Goal: Information Seeking & Learning: Learn about a topic

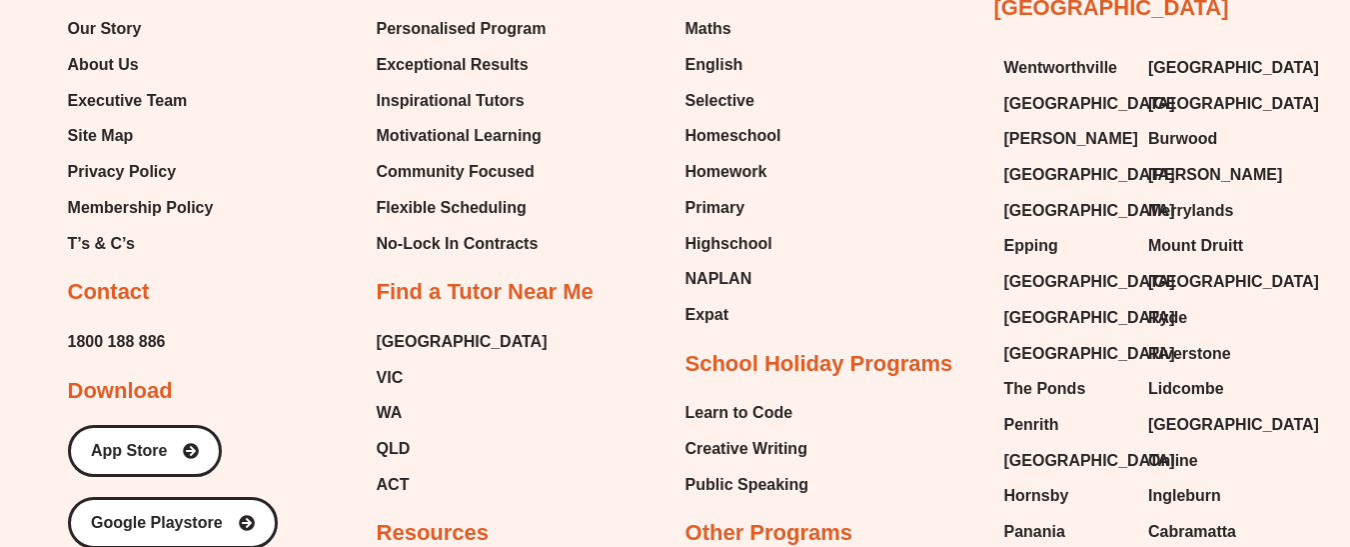
scroll to position [5859, 0]
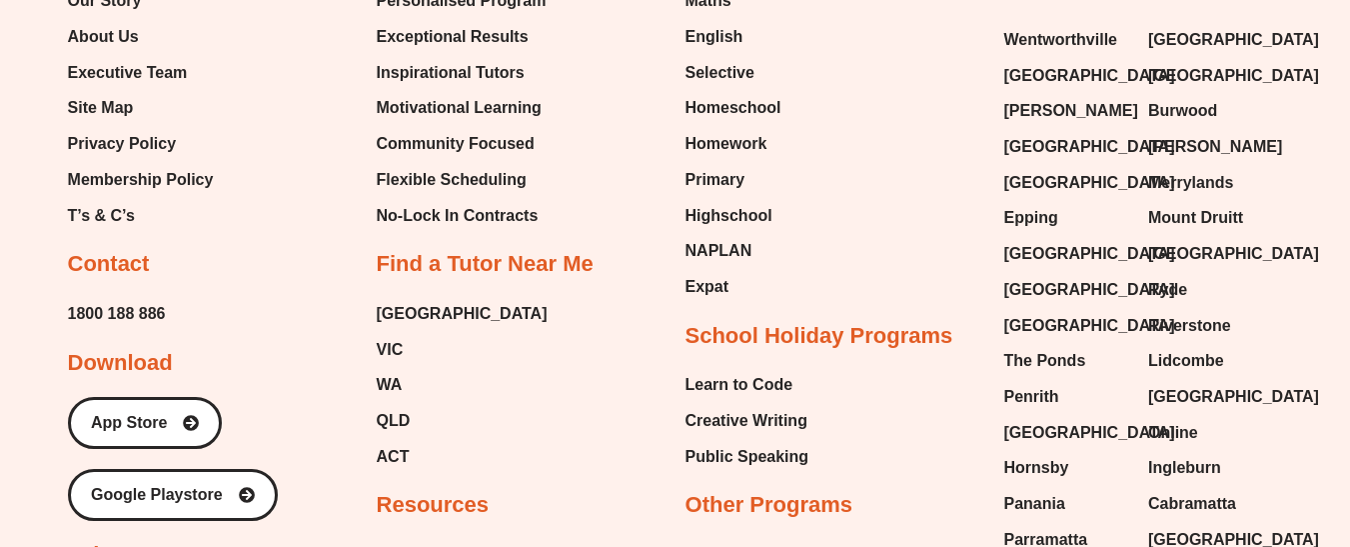
click at [737, 446] on span "Public Speaking" at bounding box center [747, 457] width 124 height 30
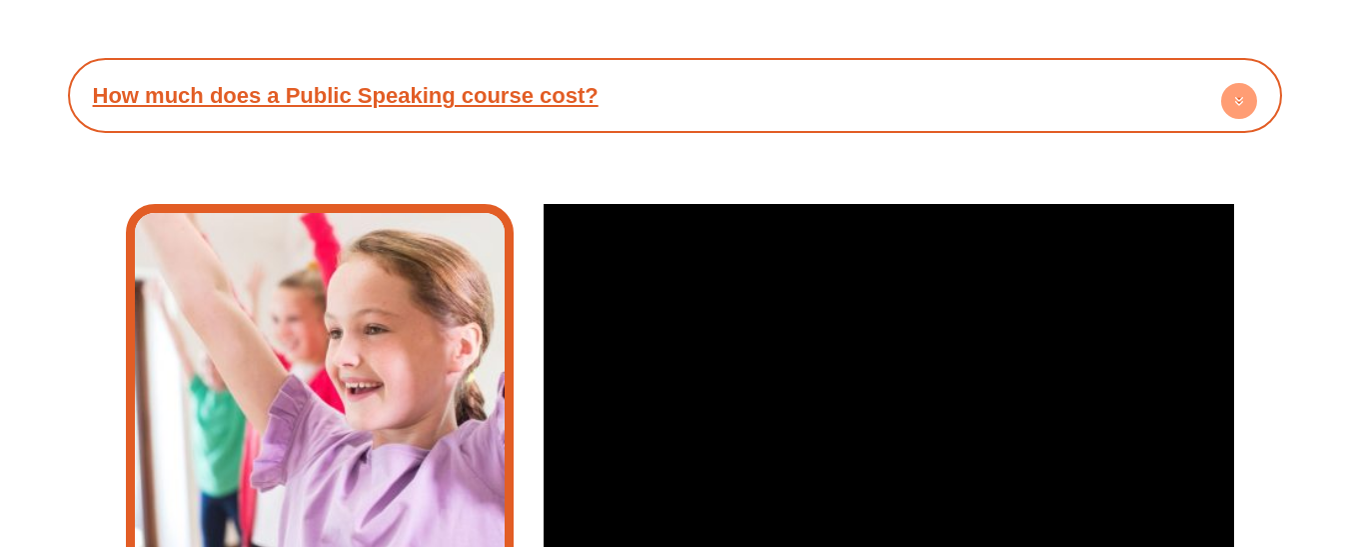
scroll to position [4103, 0]
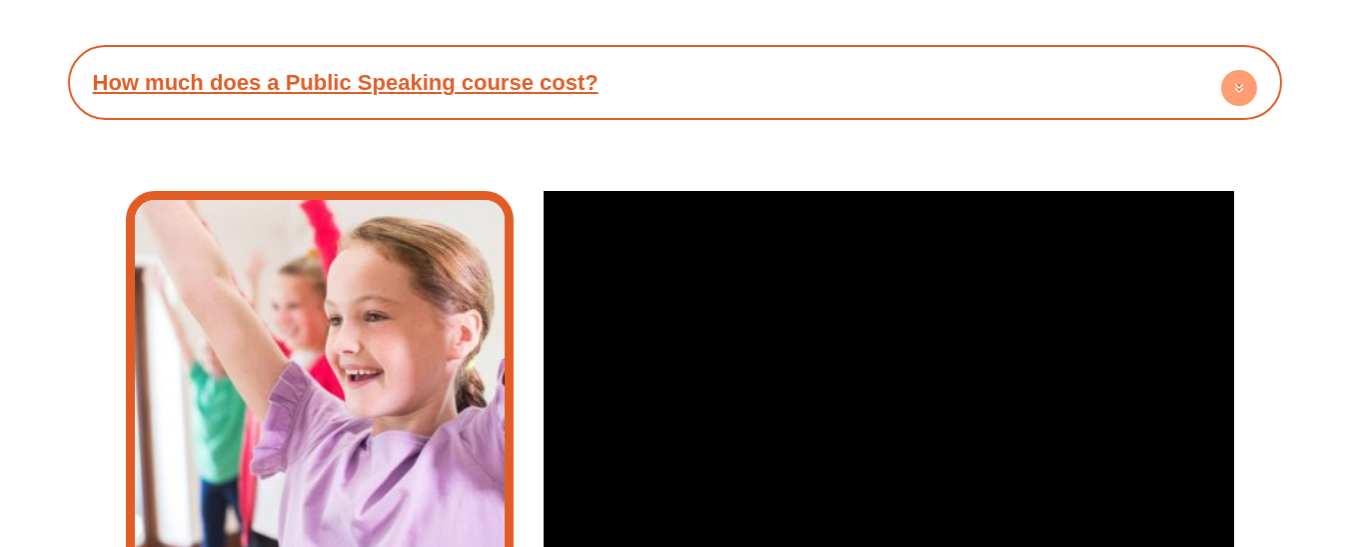
click at [1230, 87] on circle at bounding box center [1239, 88] width 36 height 36
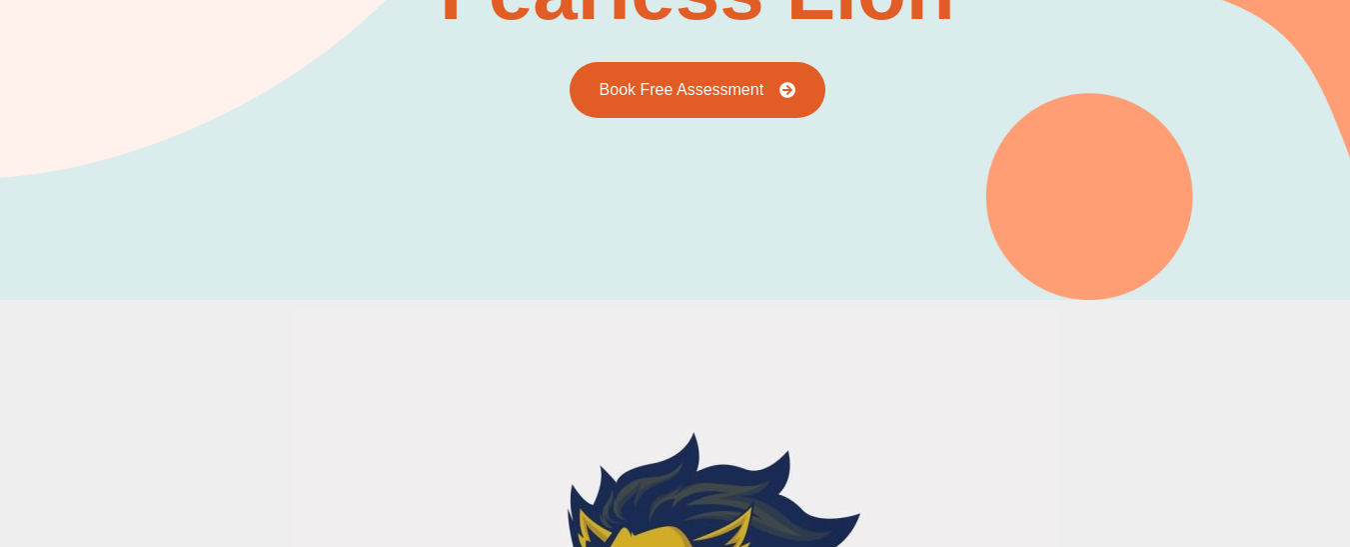
scroll to position [0, 0]
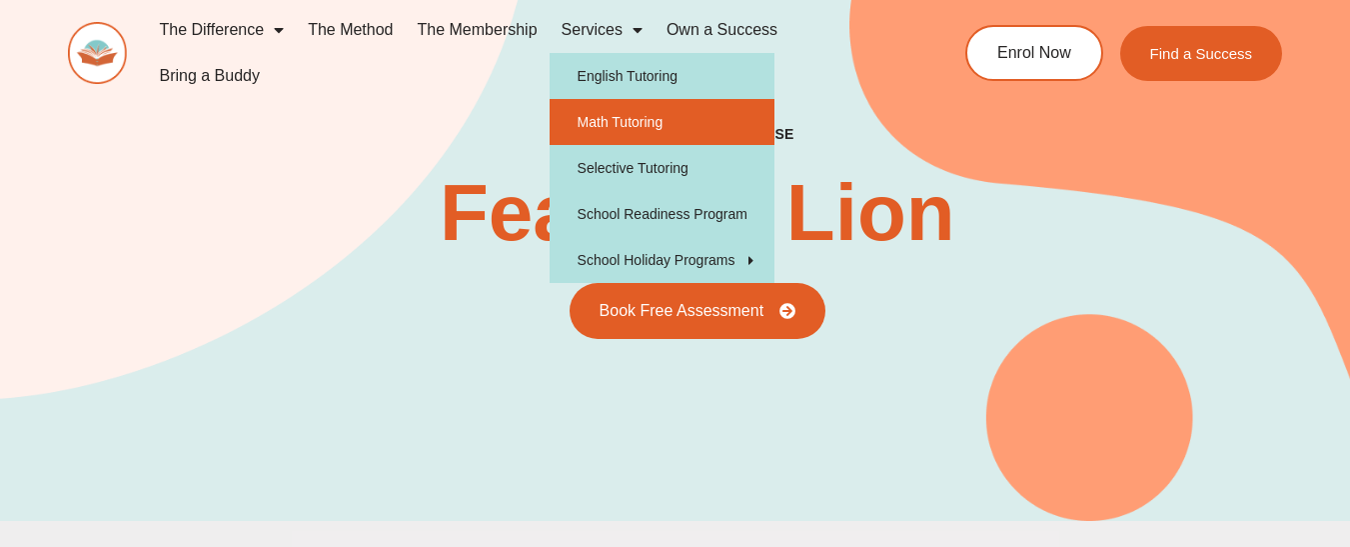
click at [630, 117] on link "Math Tutoring" at bounding box center [662, 122] width 225 height 46
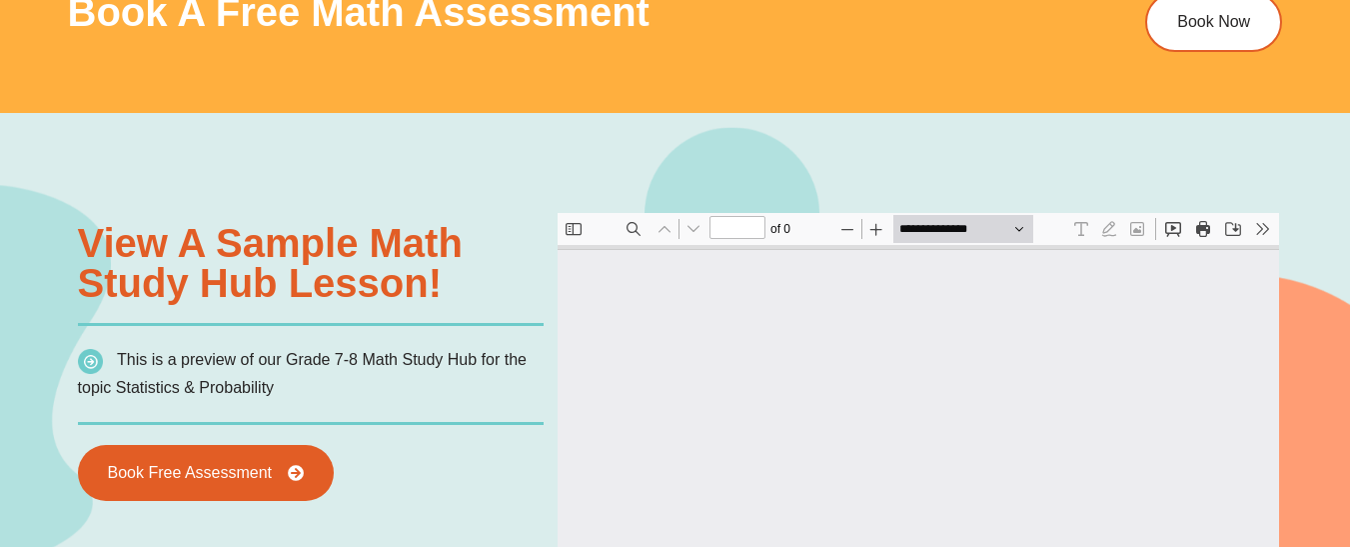
type input "*"
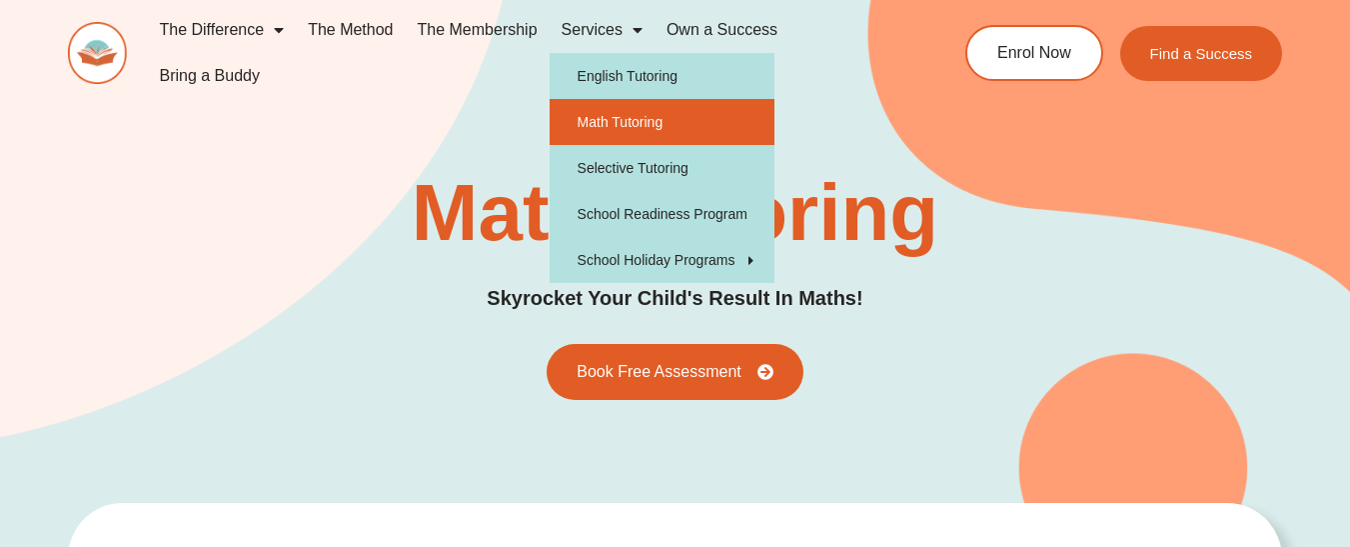
click at [628, 29] on span "Menu" at bounding box center [632, 30] width 20 height 36
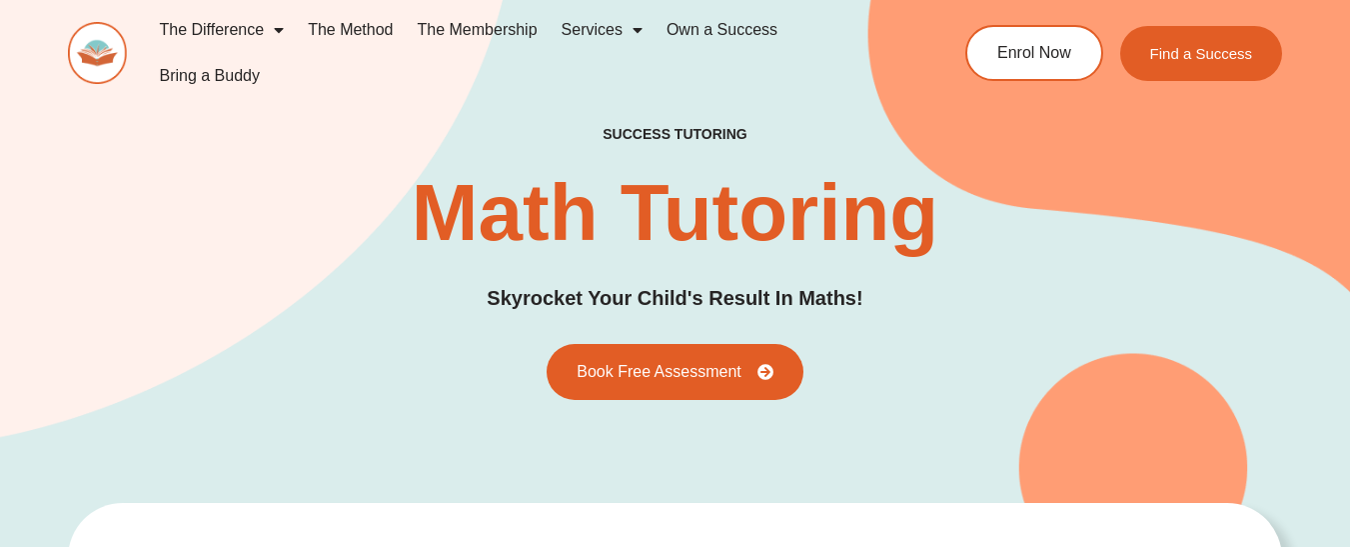
click at [628, 29] on span "Menu" at bounding box center [632, 30] width 20 height 36
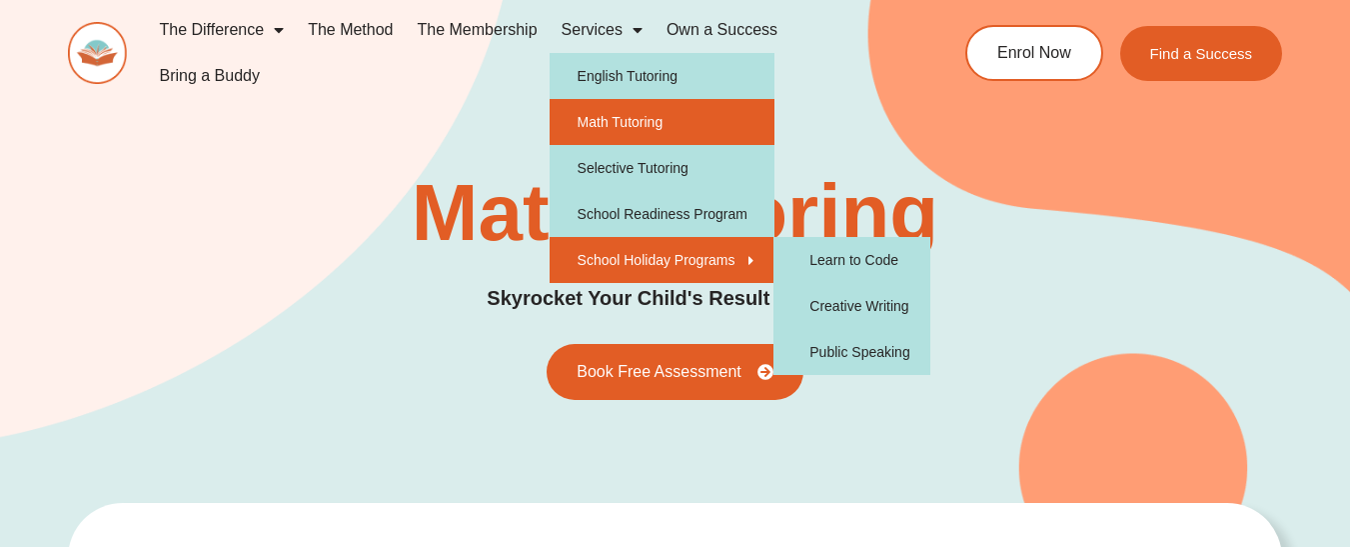
click at [642, 259] on link "School Holiday Programs" at bounding box center [662, 260] width 225 height 46
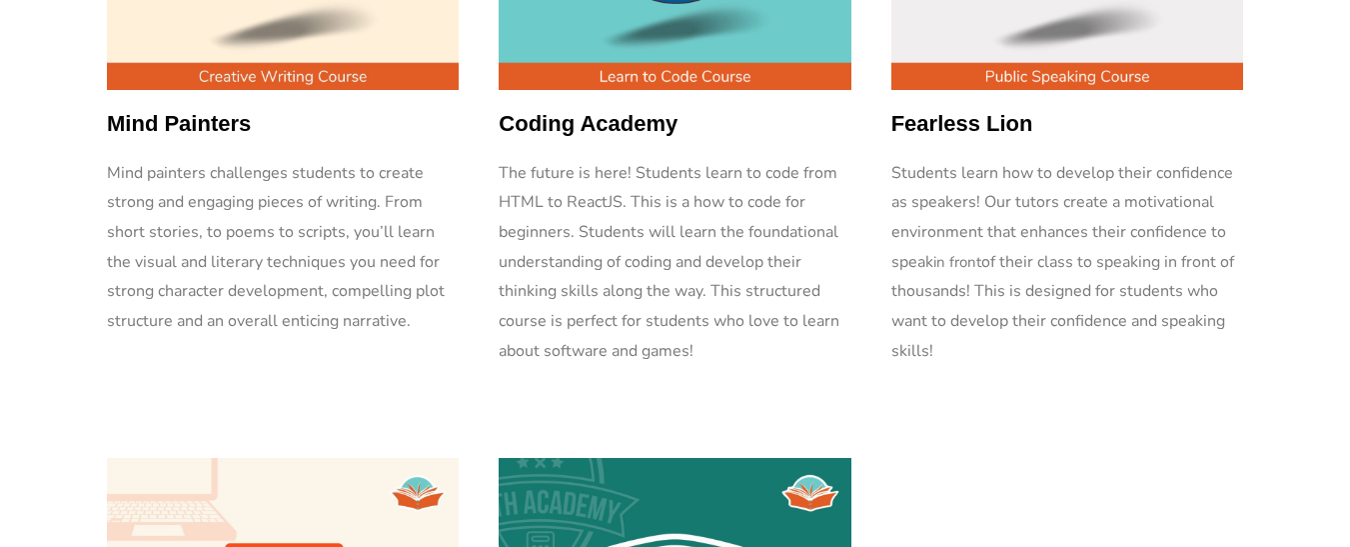
scroll to position [543, 0]
